Goal: Transaction & Acquisition: Purchase product/service

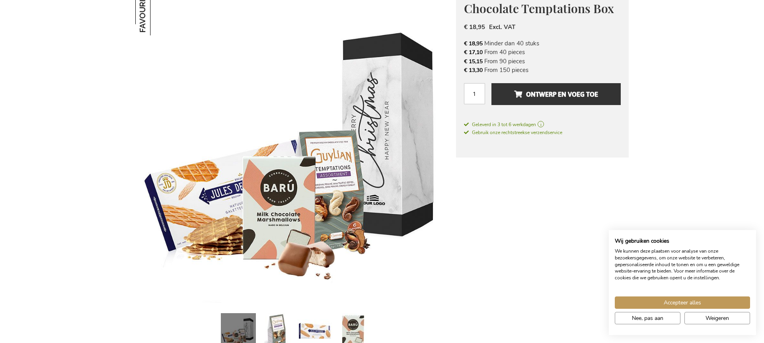
scroll to position [97, 0]
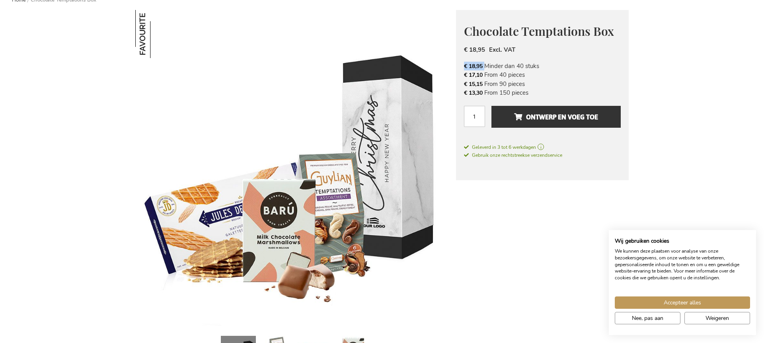
drag, startPoint x: 466, startPoint y: 61, endPoint x: 487, endPoint y: 65, distance: 21.5
click at [487, 65] on div "Chocolate Temptations Box € 18,95 Excl. VAT € 18,95 [PERSON_NAME] 40 stuks € 17…" at bounding box center [542, 95] width 173 height 171
click at [487, 71] on li "€ 17,10 From 40 pieces" at bounding box center [542, 74] width 157 height 9
click at [486, 75] on li "€ 17,10 From 40 pieces" at bounding box center [542, 74] width 157 height 9
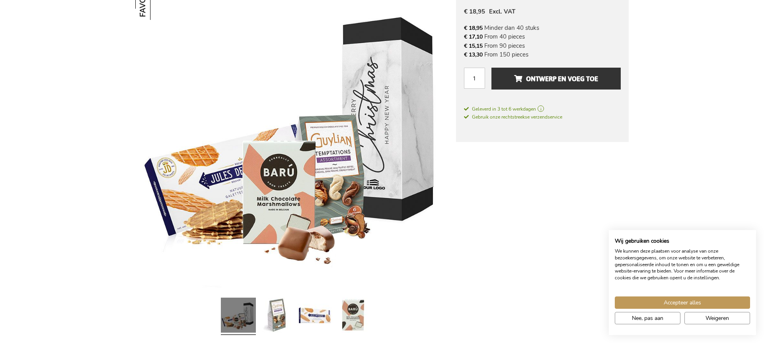
scroll to position [138, 0]
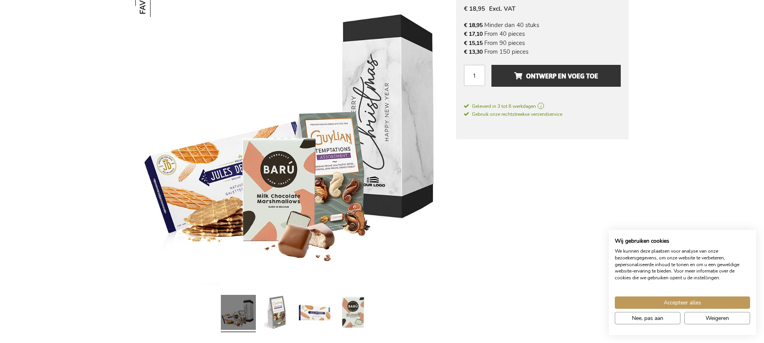
click at [274, 178] on img at bounding box center [295, 129] width 321 height 321
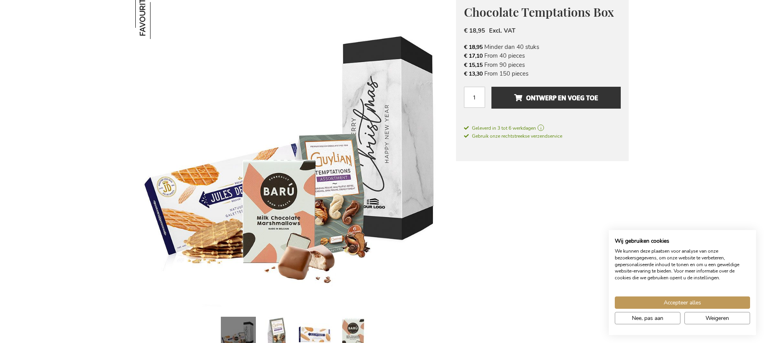
scroll to position [115, 0]
